Goal: Information Seeking & Learning: Learn about a topic

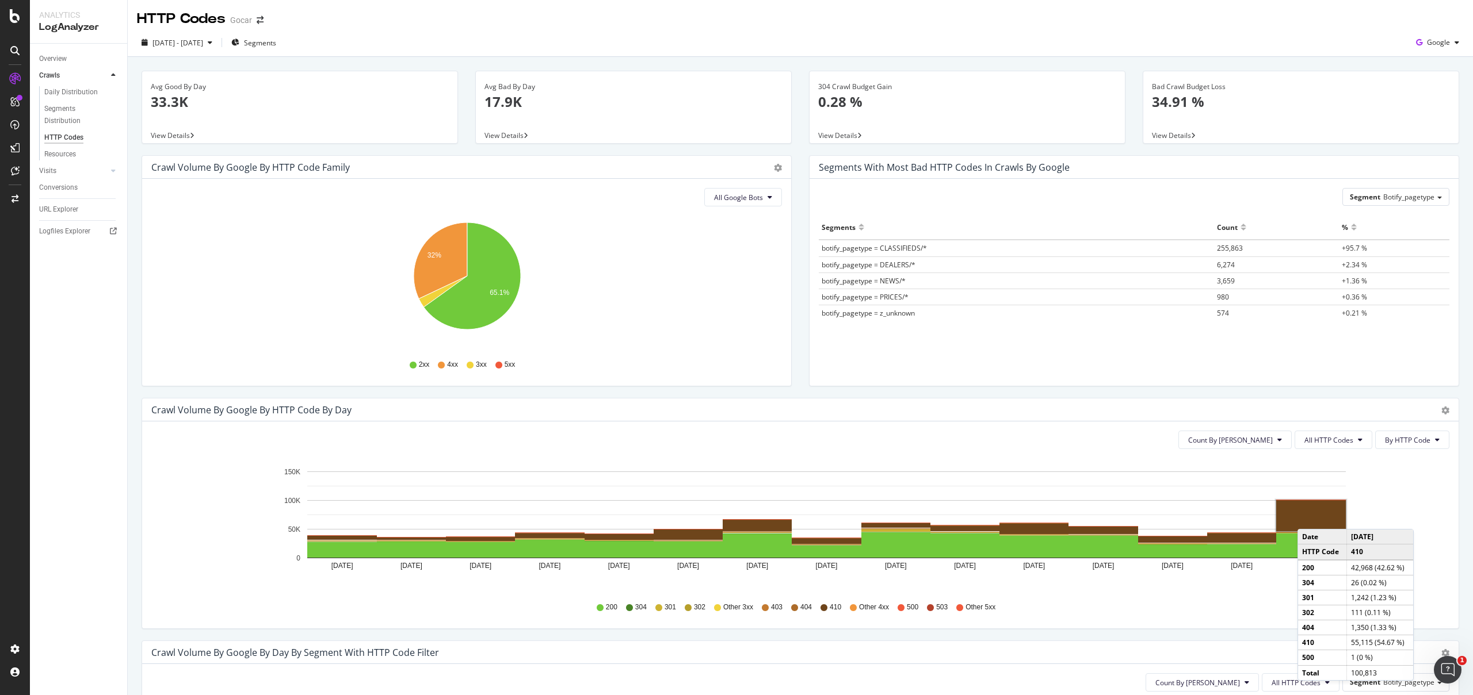
click at [1309, 518] on rect "A chart." at bounding box center [1311, 515] width 70 height 31
click at [1314, 519] on rect "A chart." at bounding box center [1311, 515] width 70 height 31
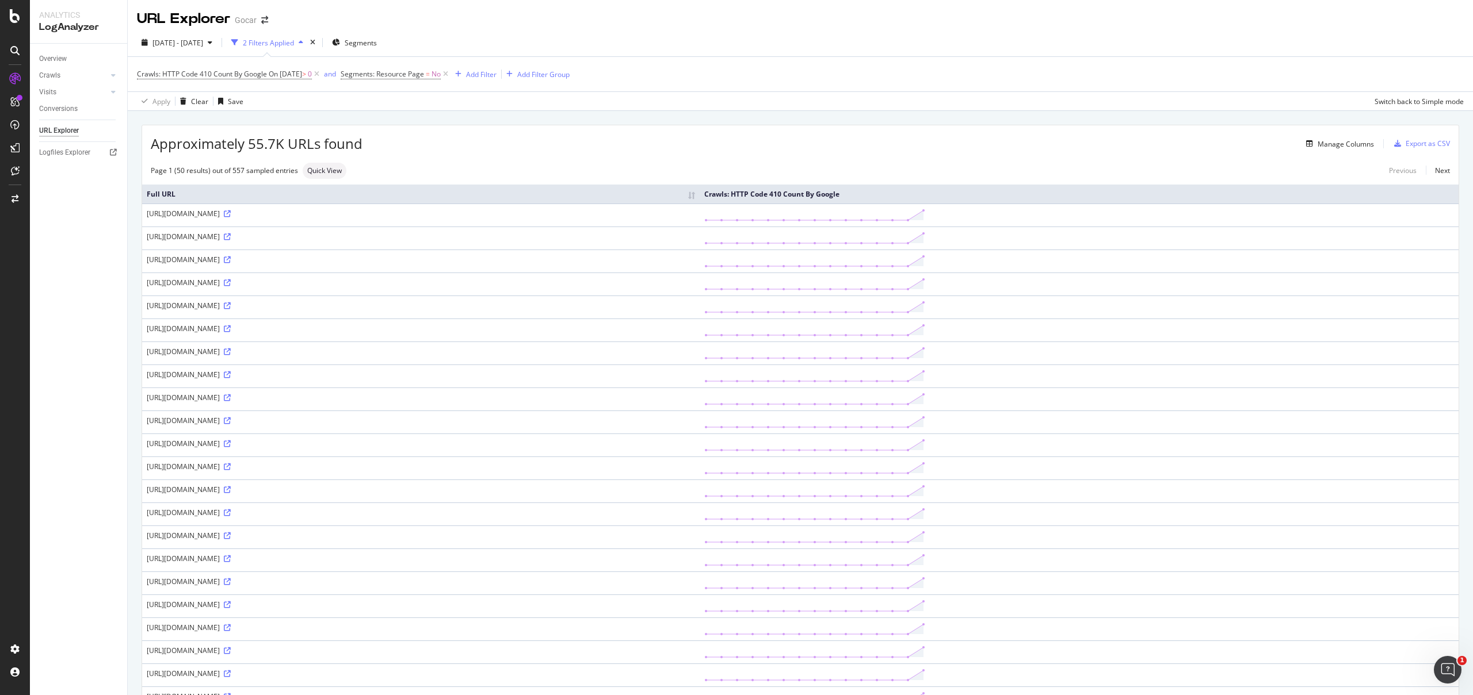
scroll to position [1, 0]
drag, startPoint x: 404, startPoint y: 212, endPoint x: 415, endPoint y: 212, distance: 10.4
click at [415, 212] on div "[URL][DOMAIN_NAME]" at bounding box center [421, 213] width 548 height 10
copy div "/id"
click at [492, 72] on div "Add Filter" at bounding box center [481, 74] width 30 height 10
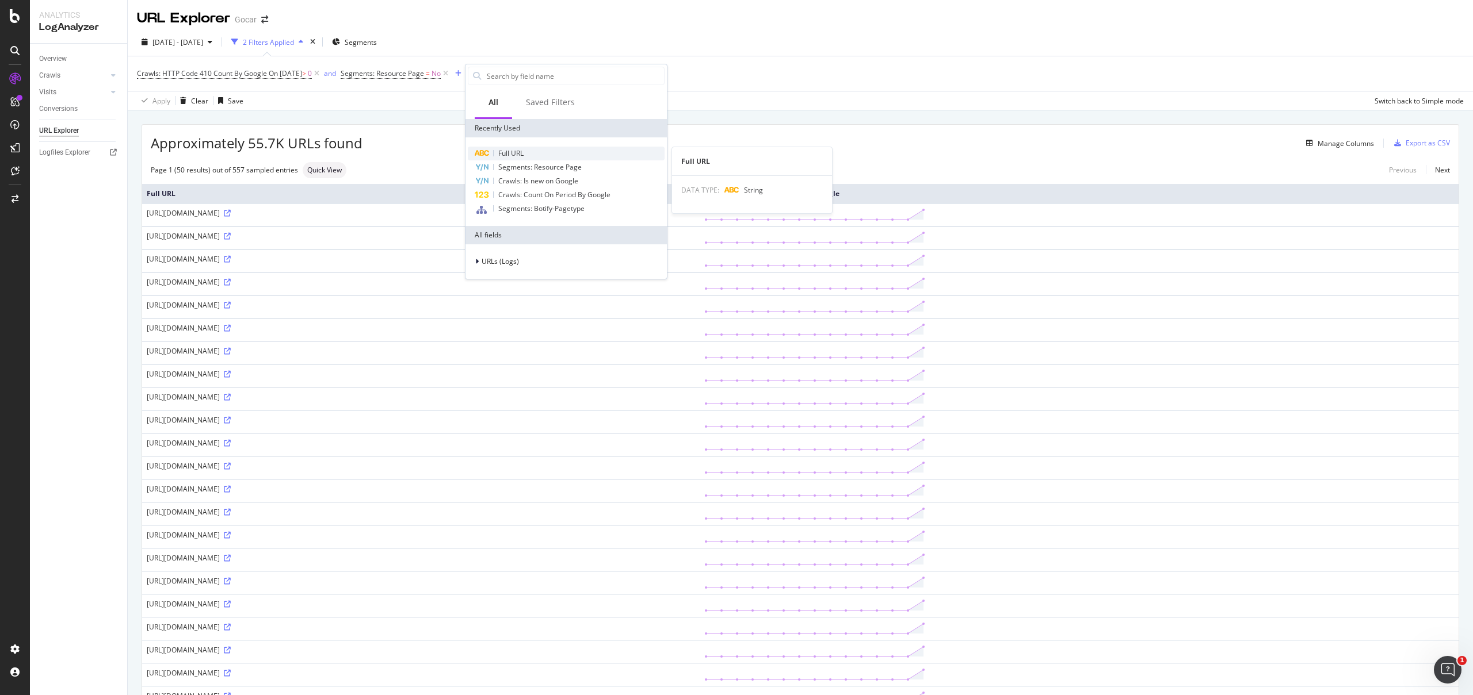
click at [515, 152] on span "Full URL" at bounding box center [510, 153] width 25 height 10
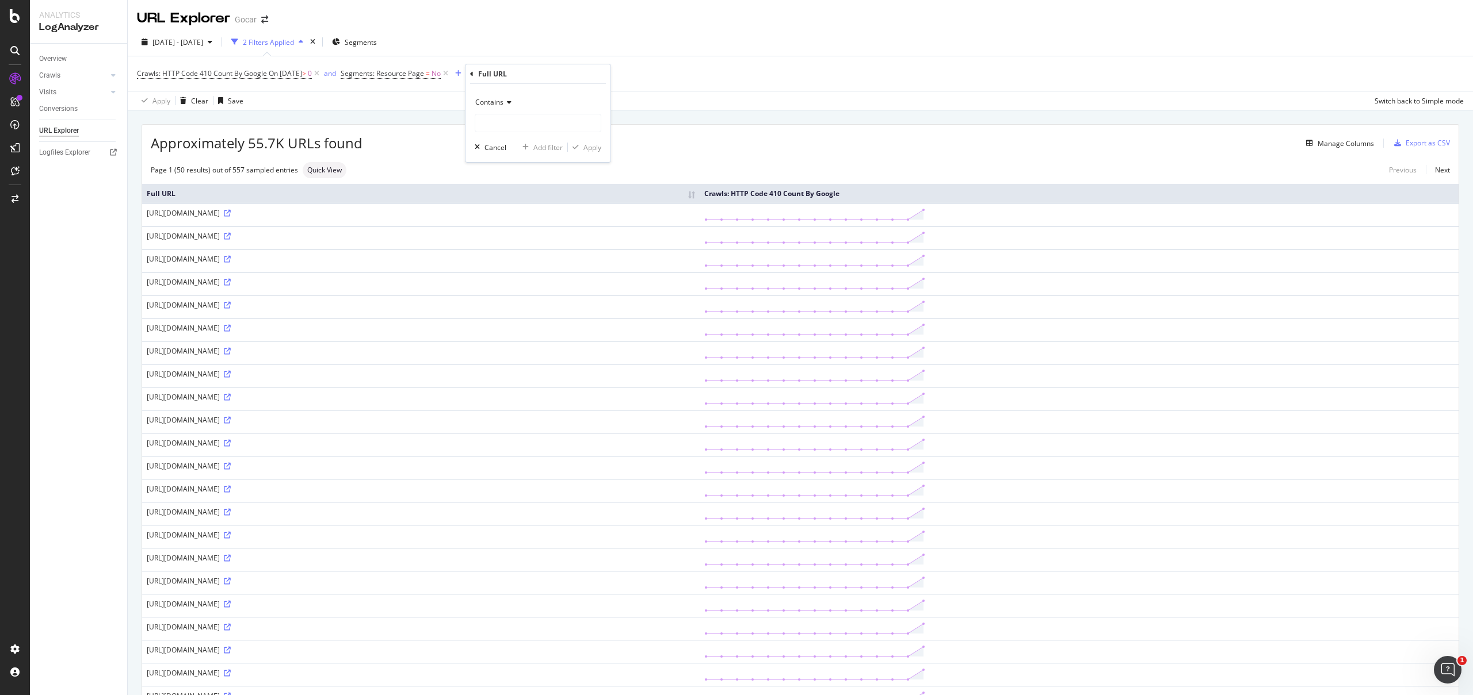
click at [507, 102] on icon at bounding box center [507, 102] width 8 height 7
click at [515, 228] on span "Doesn't contain" at bounding box center [505, 231] width 50 height 10
click at [502, 119] on input "text" at bounding box center [537, 123] width 125 height 18
paste input "/id"
type input "/id/"
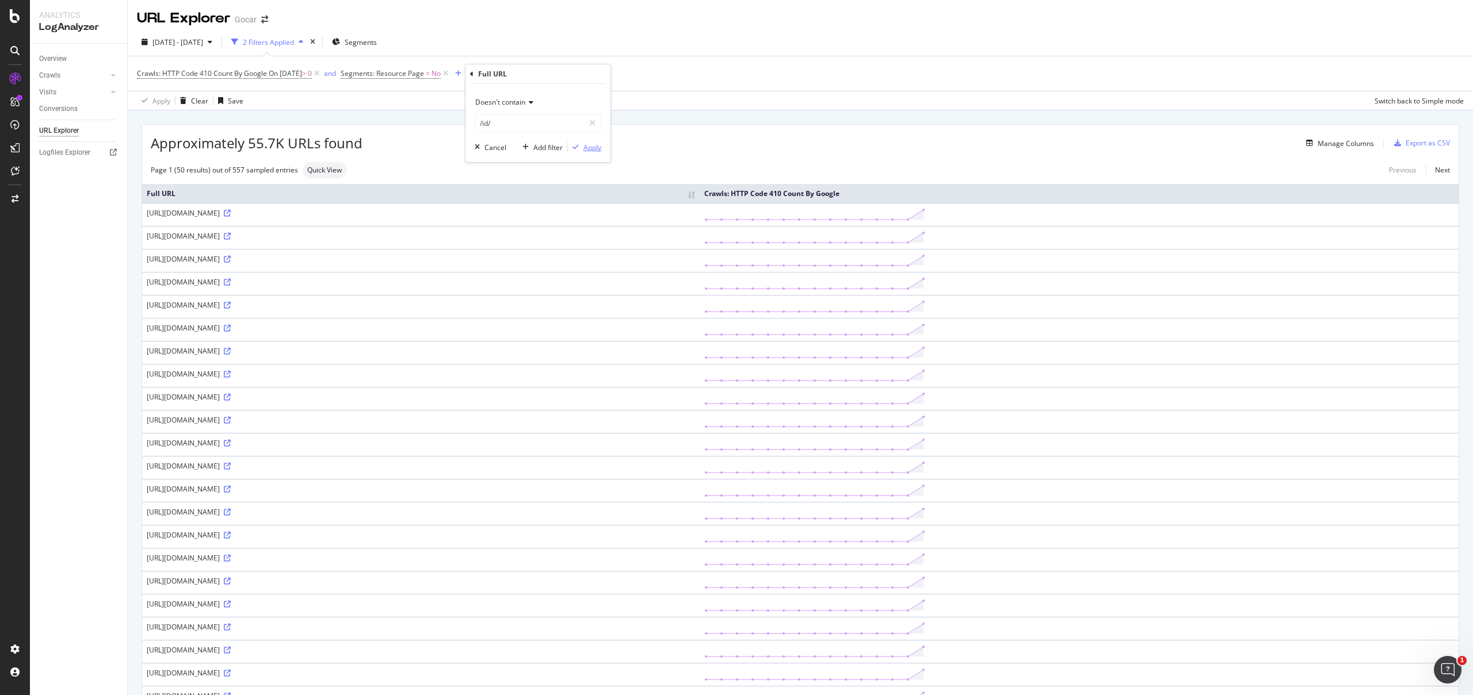
click at [586, 150] on div "Apply" at bounding box center [592, 148] width 18 height 10
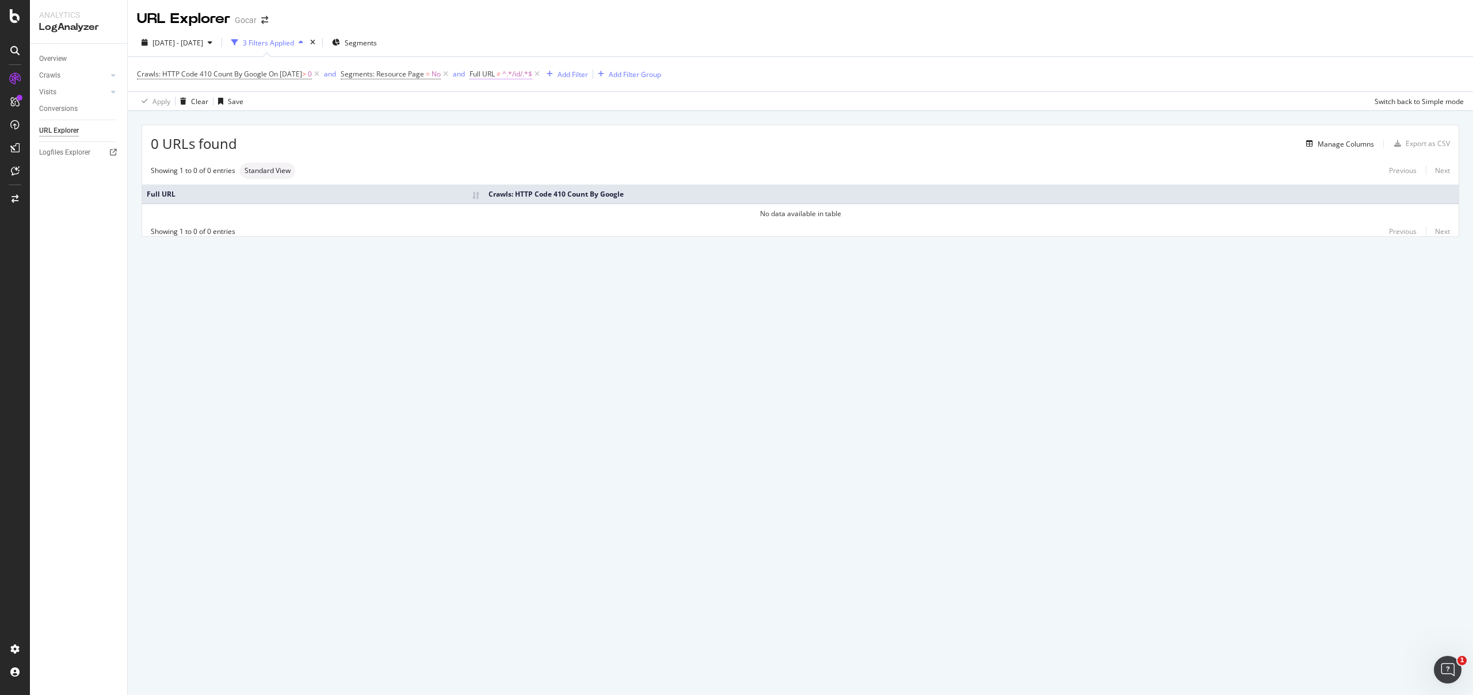
click at [491, 73] on span "Full URL" at bounding box center [481, 74] width 25 height 10
click at [521, 97] on span "Doesn't contain" at bounding box center [520, 101] width 50 height 10
click at [530, 214] on div "Contains" at bounding box center [558, 214] width 123 height 15
click at [605, 148] on div "Apply" at bounding box center [612, 147] width 18 height 10
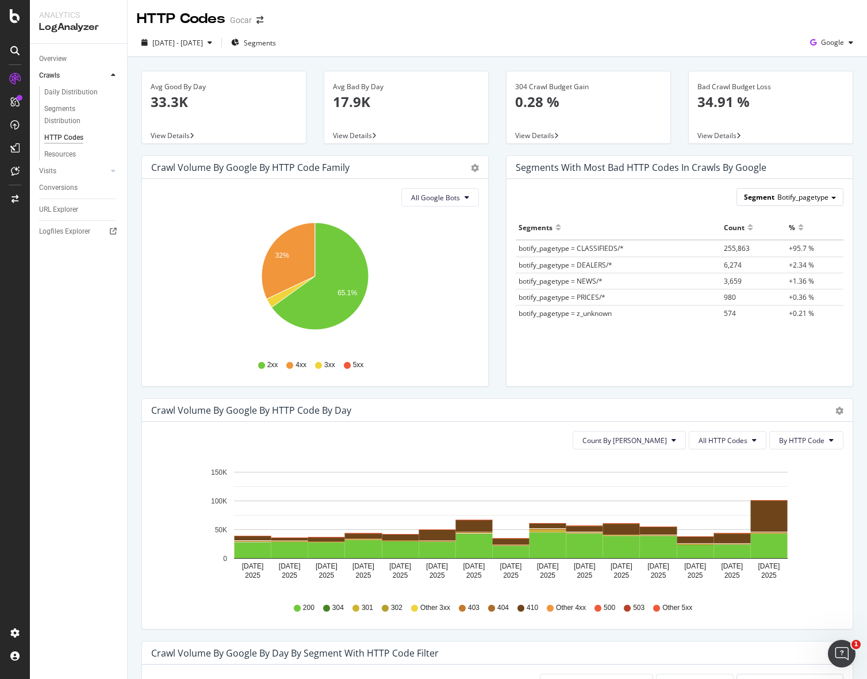
click at [830, 200] on div "Segment Botify_pagetype" at bounding box center [790, 197] width 106 height 17
click at [651, 356] on div "Segments Count % botify_pagetype = CLASSIFIEDS/* 255,863 +95.7 % botify_pagetyp…" at bounding box center [680, 286] width 328 height 142
